Goal: Contribute content

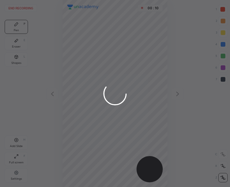
scroll to position [187, 137]
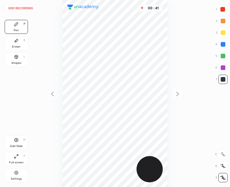
click at [17, 135] on div "Pen P Eraser E Shapes L Add Slide H Full screen F Settings" at bounding box center [16, 102] width 23 height 165
click at [17, 141] on icon at bounding box center [16, 139] width 5 height 5
click at [52, 96] on icon at bounding box center [52, 93] width 7 height 7
click at [17, 143] on div "Add Slide H" at bounding box center [16, 142] width 23 height 14
click at [53, 92] on icon at bounding box center [52, 93] width 7 height 7
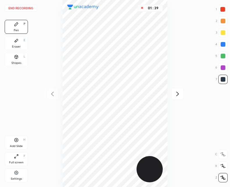
click at [177, 94] on icon at bounding box center [177, 93] width 7 height 7
click at [176, 94] on icon at bounding box center [177, 93] width 7 height 7
click at [22, 9] on button "End recording" at bounding box center [21, 8] width 32 height 7
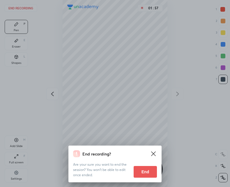
click at [146, 173] on button "End" at bounding box center [145, 172] width 23 height 12
